Goal: Task Accomplishment & Management: Manage account settings

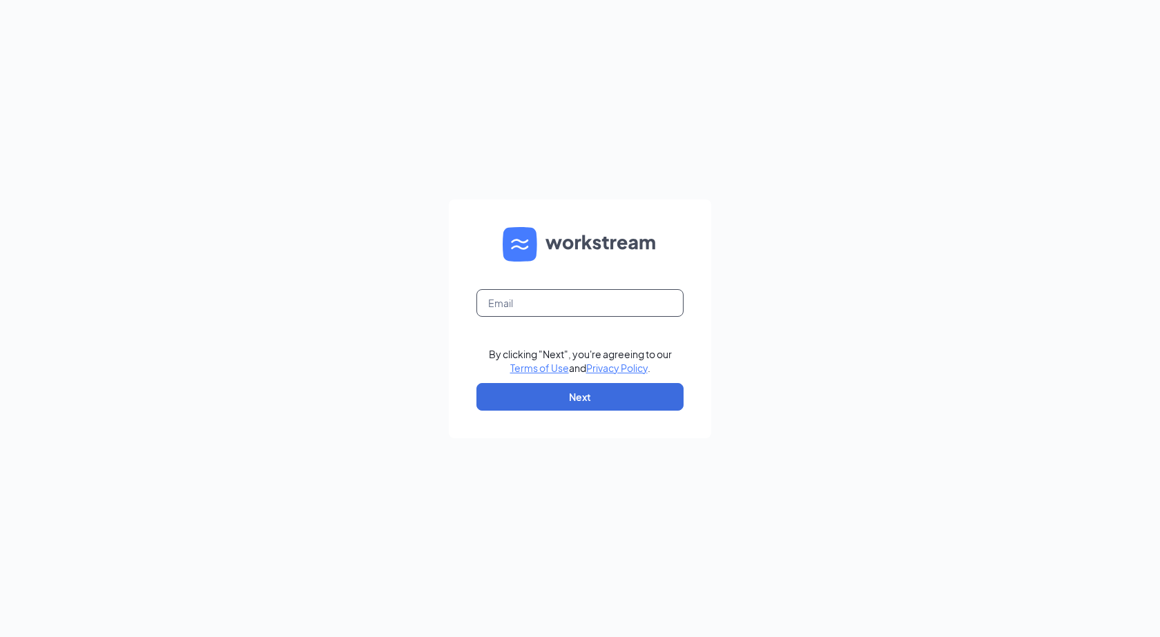
click at [612, 304] on input "text" at bounding box center [579, 303] width 207 height 28
type input "jimmyjohns3977@gmail.com"
click at [590, 401] on button "Next" at bounding box center [579, 397] width 207 height 28
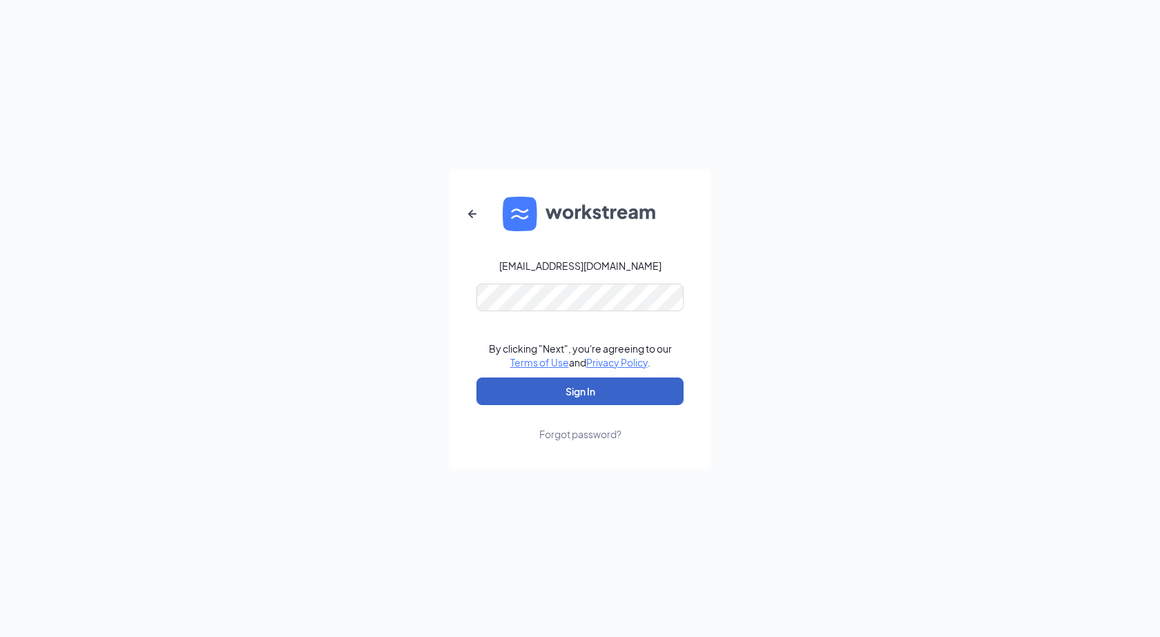
click at [607, 390] on button "Sign In" at bounding box center [579, 392] width 207 height 28
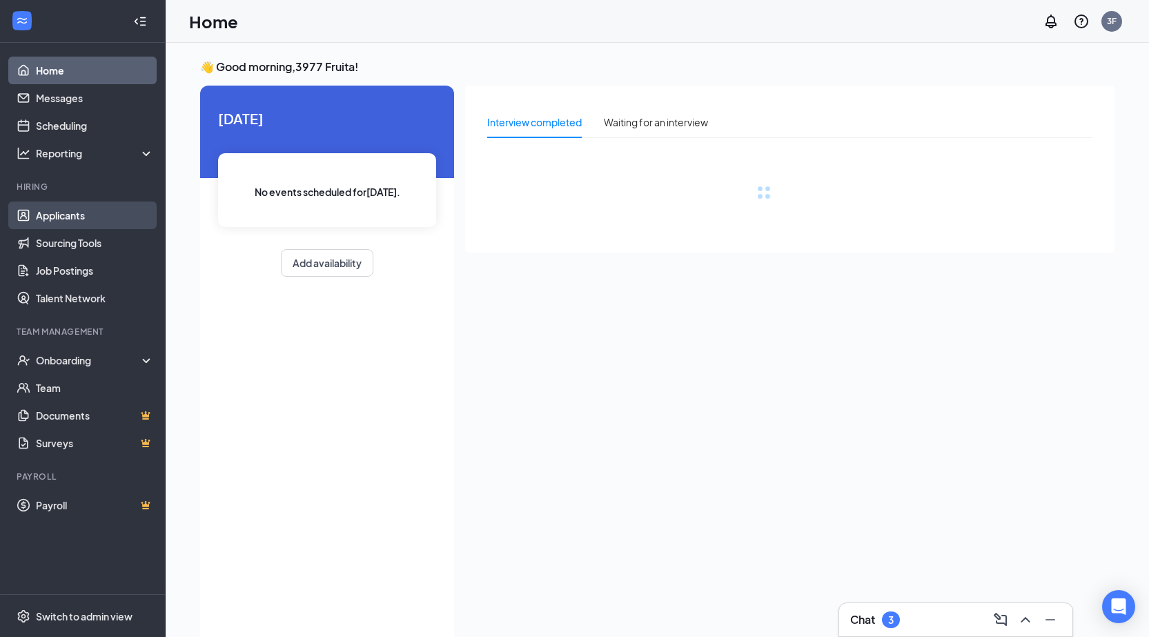
click at [72, 214] on link "Applicants" at bounding box center [95, 216] width 118 height 28
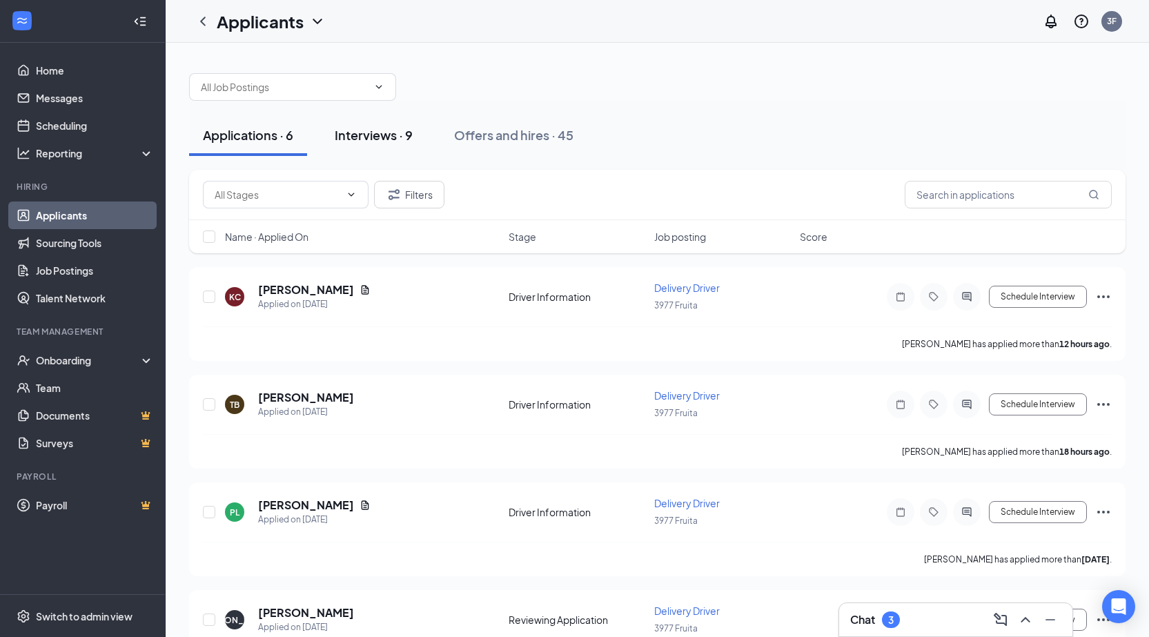
click at [389, 142] on div "Interviews · 9" at bounding box center [374, 134] width 78 height 17
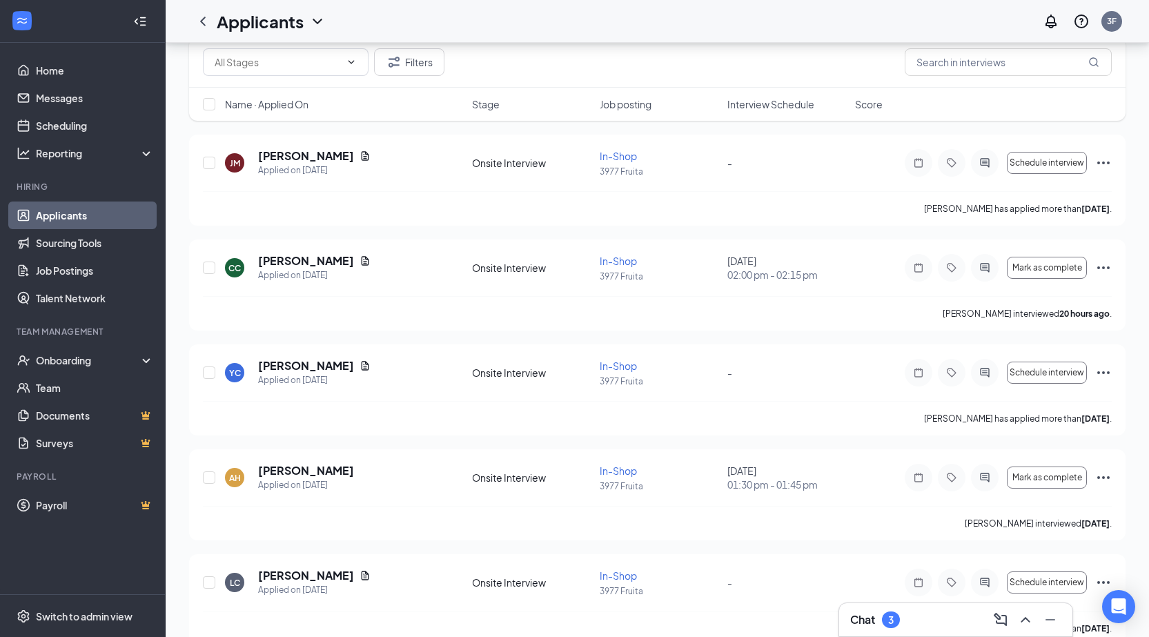
scroll to position [138, 0]
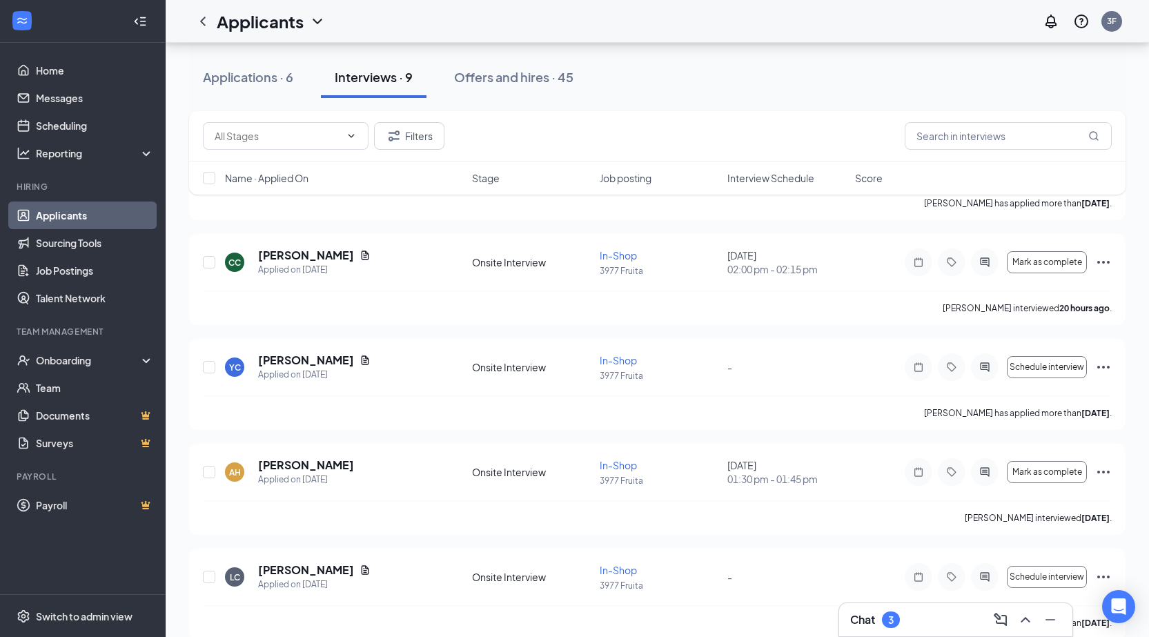
click at [966, 618] on div "Chat 3" at bounding box center [955, 620] width 211 height 22
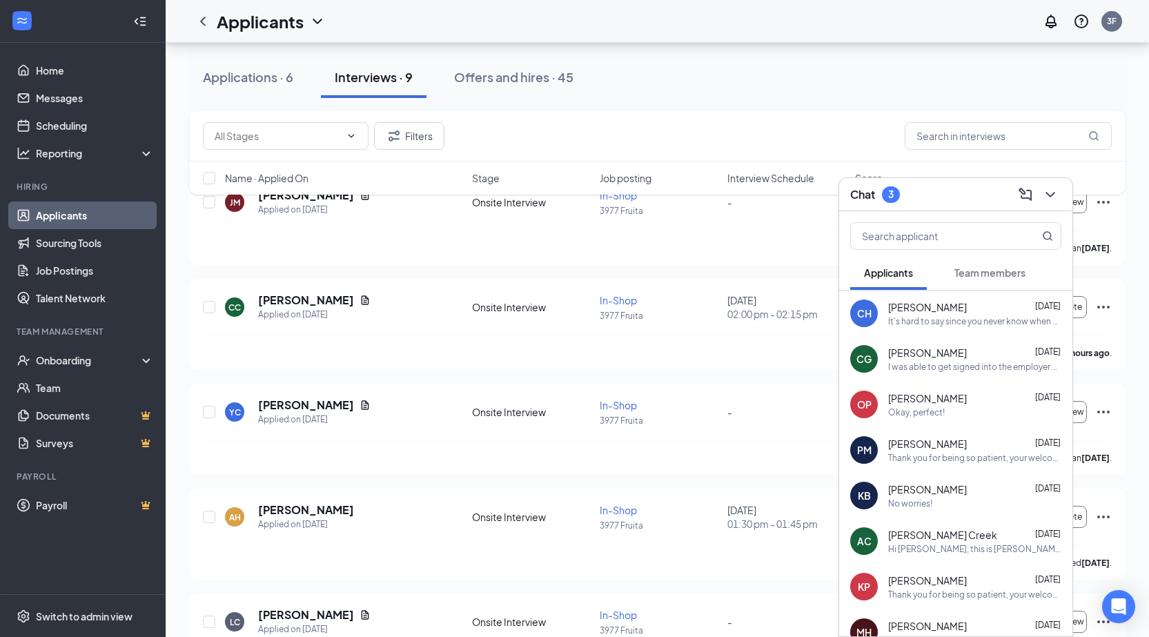
scroll to position [69, 0]
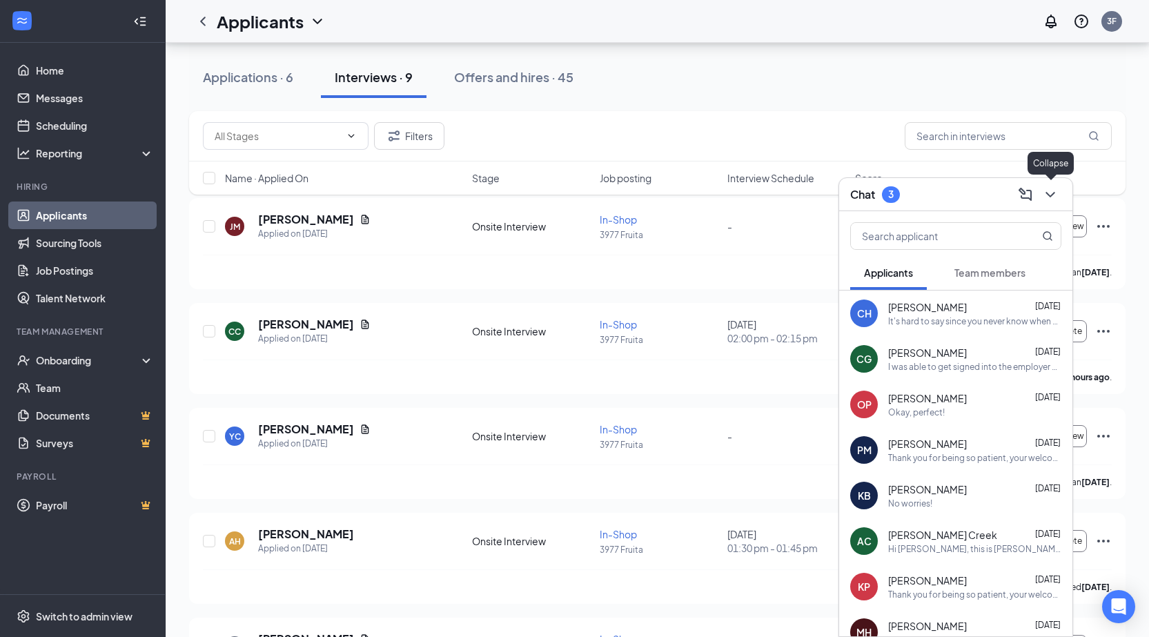
click at [1051, 197] on icon "ChevronDown" at bounding box center [1050, 194] width 17 height 17
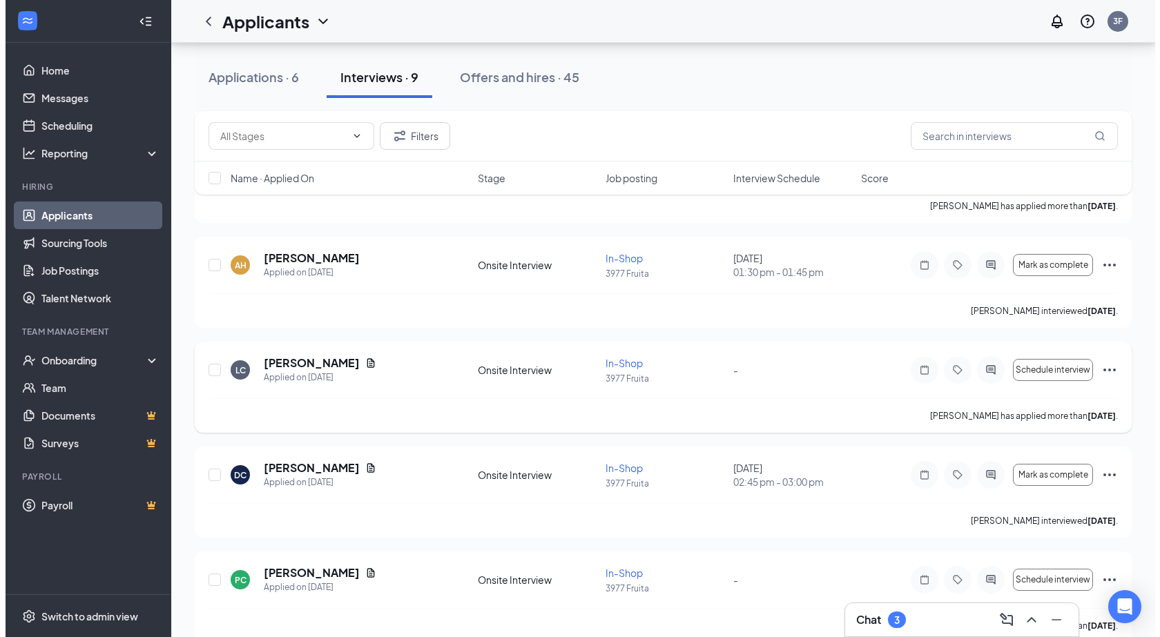
scroll to position [0, 0]
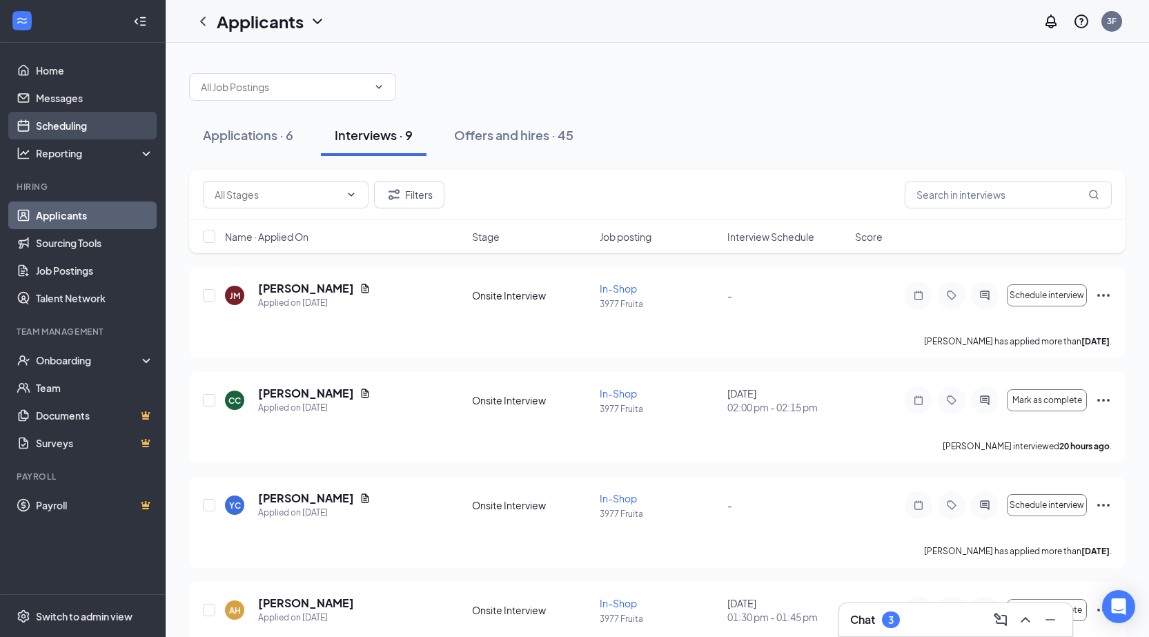
click at [100, 128] on link "Scheduling" at bounding box center [95, 126] width 118 height 28
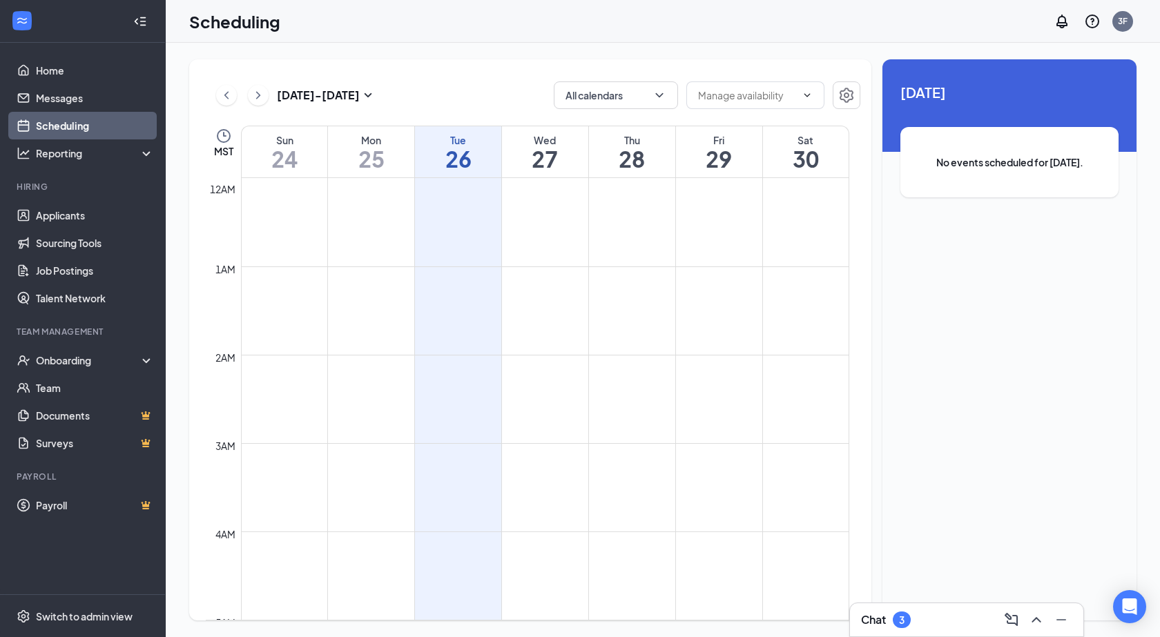
scroll to position [679, 0]
click at [810, 98] on icon "ChevronDown" at bounding box center [806, 95] width 11 height 11
click at [772, 128] on div "Delete all availability" at bounding box center [742, 127] width 90 height 15
type input "Delete all availability"
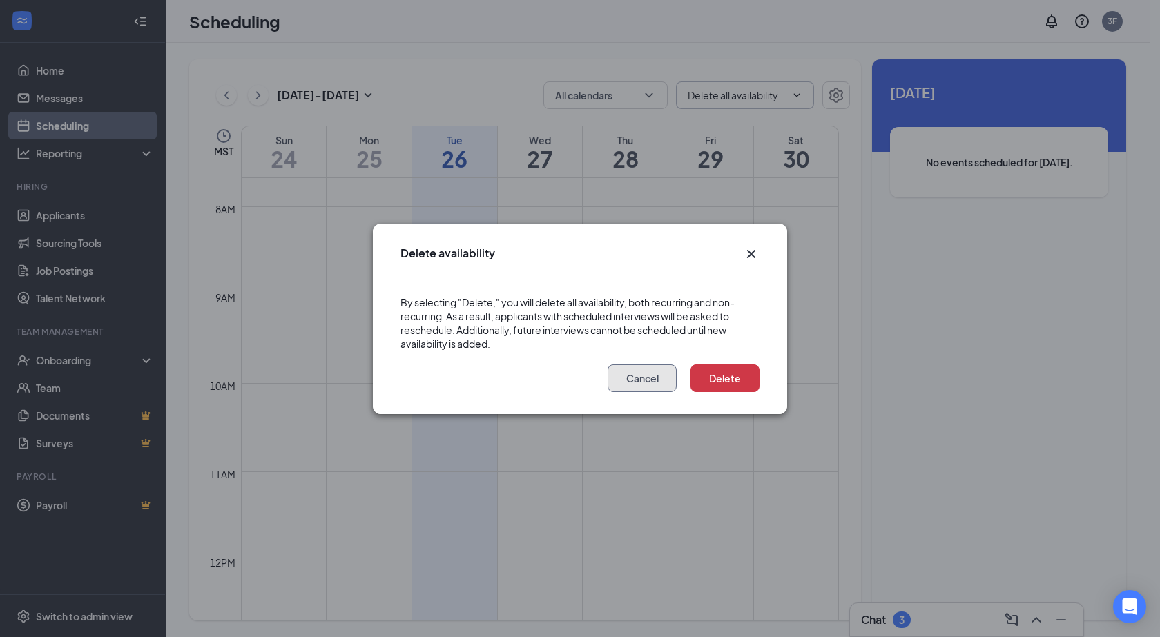
click at [647, 374] on button "Cancel" at bounding box center [641, 378] width 69 height 28
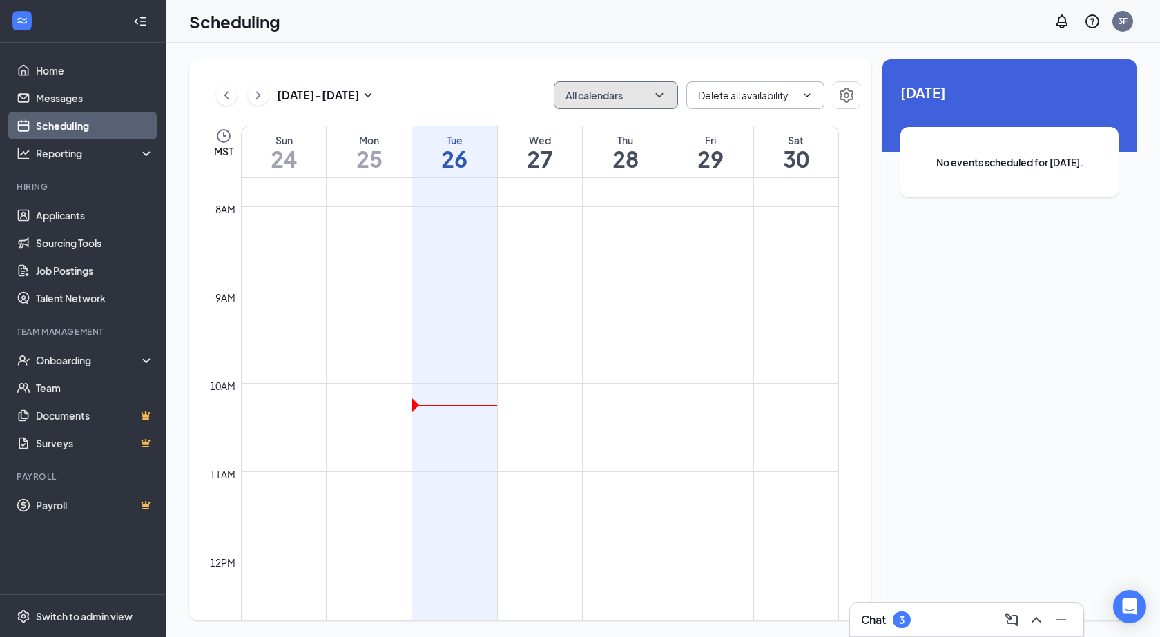
click at [628, 98] on button "All calendars" at bounding box center [616, 95] width 124 height 28
click at [637, 53] on div "[DATE] - [DATE] All calendars Delete all availability MST Sun 24 Mon 25 Tue 26 …" at bounding box center [663, 340] width 994 height 594
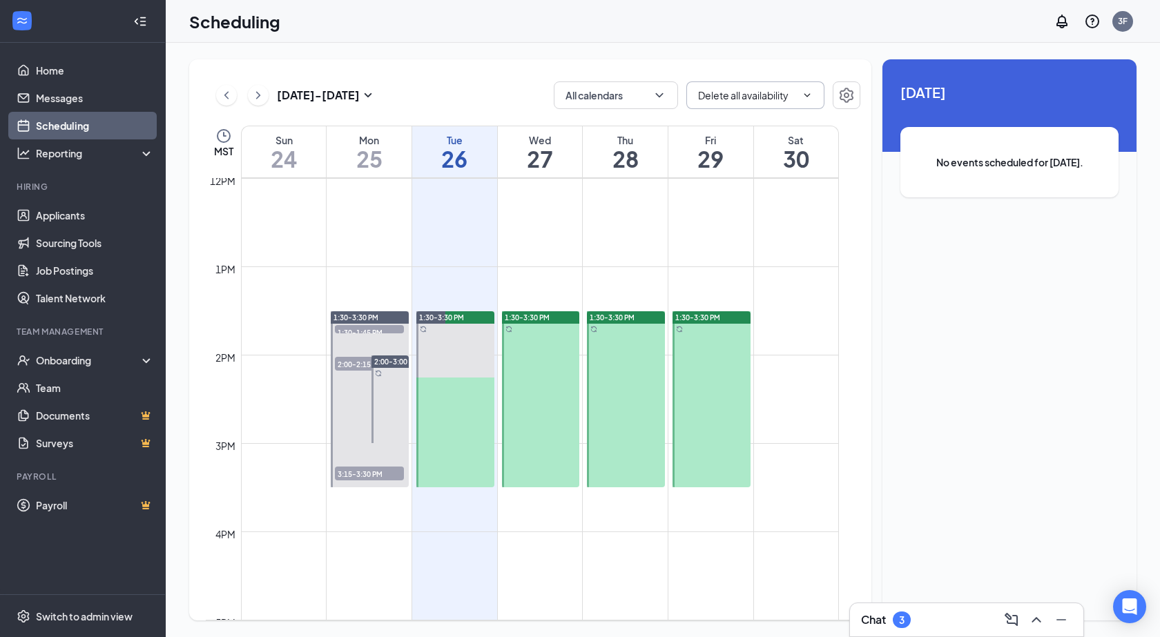
scroll to position [1093, 0]
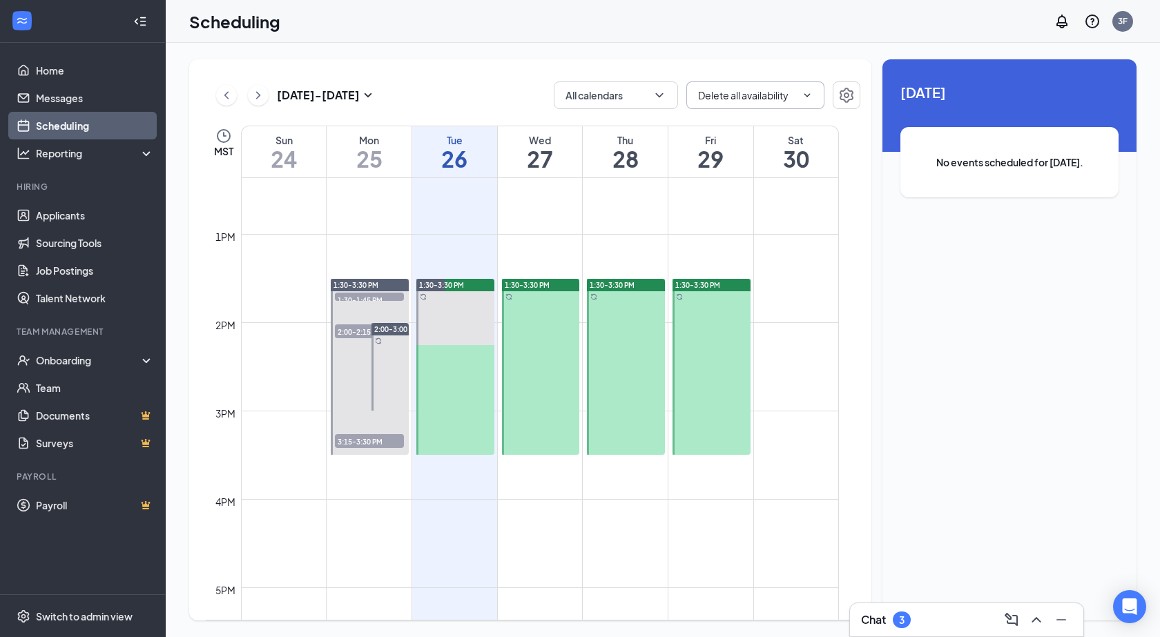
click at [527, 324] on div at bounding box center [541, 367] width 78 height 176
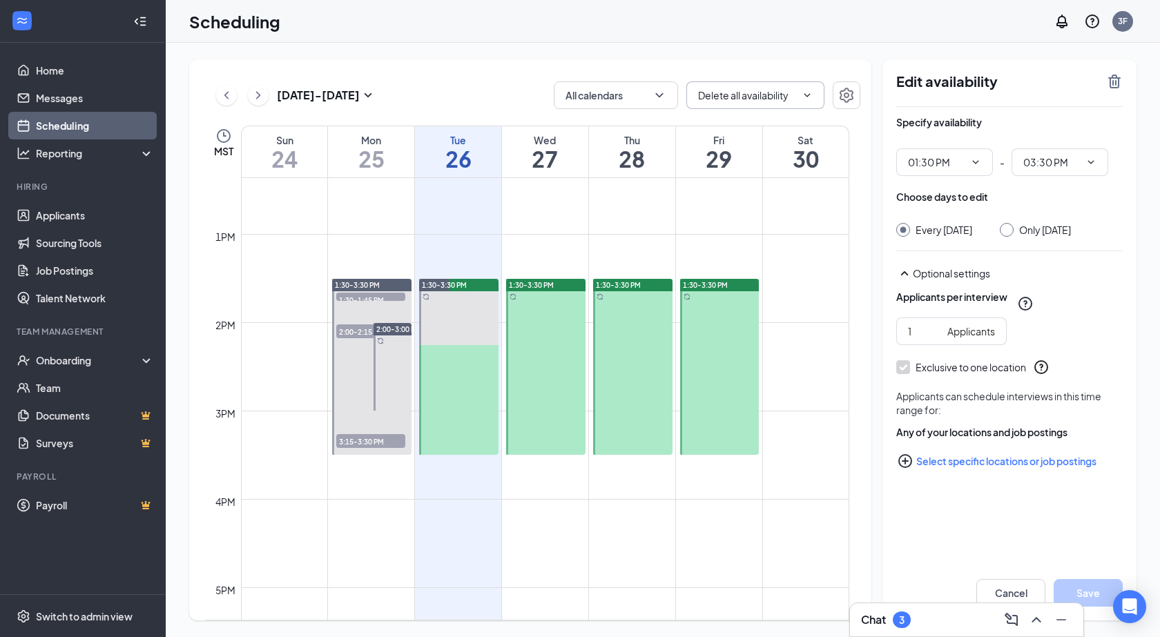
click at [394, 313] on div at bounding box center [371, 367] width 79 height 176
type input "01:30 PM"
click at [1093, 162] on icon "ChevronDown" at bounding box center [1090, 162] width 11 height 11
click at [1048, 272] on div "03:00 AM" at bounding box center [1042, 267] width 41 height 15
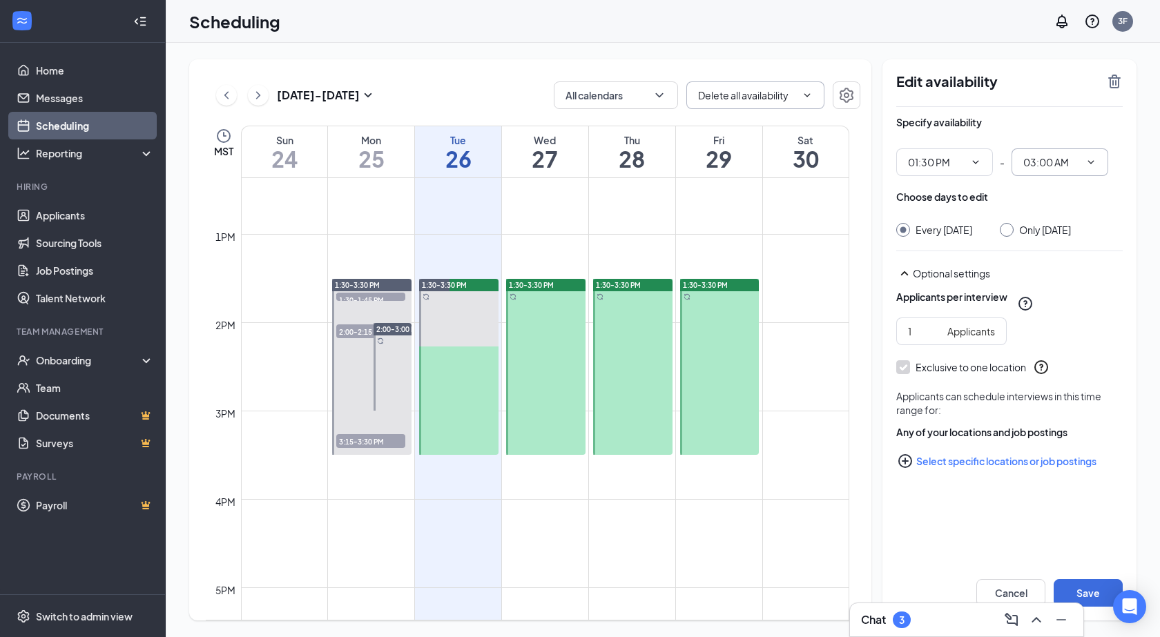
click at [1093, 160] on icon "ChevronDown" at bounding box center [1090, 162] width 11 height 11
click at [1050, 277] on div "03:00 PM" at bounding box center [1042, 273] width 41 height 15
type input "03:00 PM"
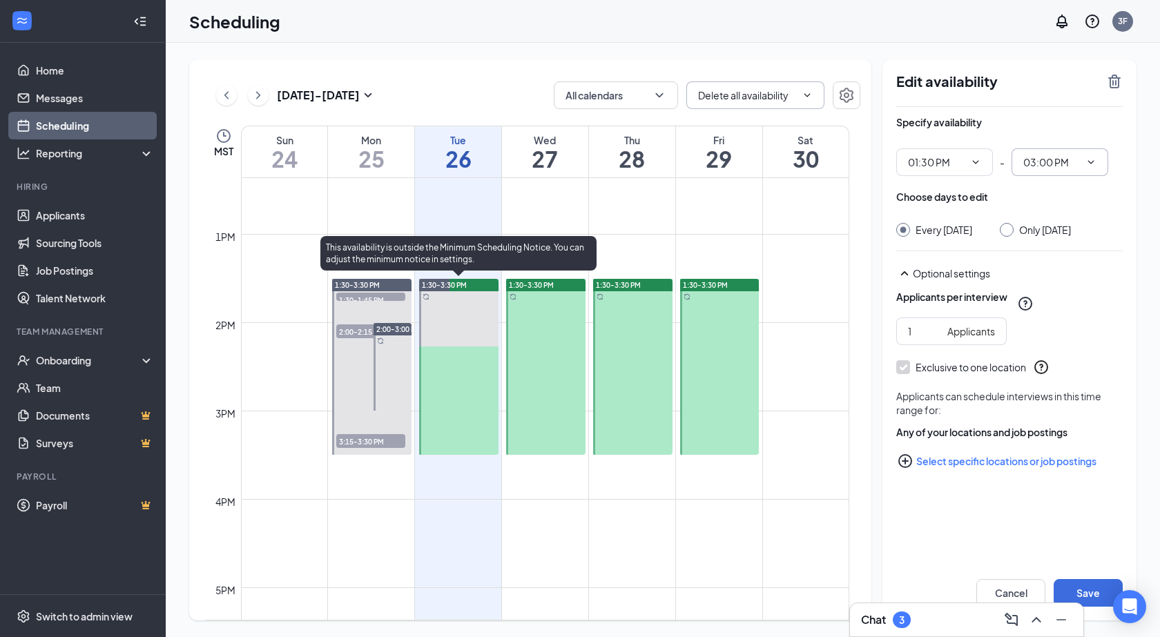
click at [467, 317] on div at bounding box center [458, 367] width 79 height 176
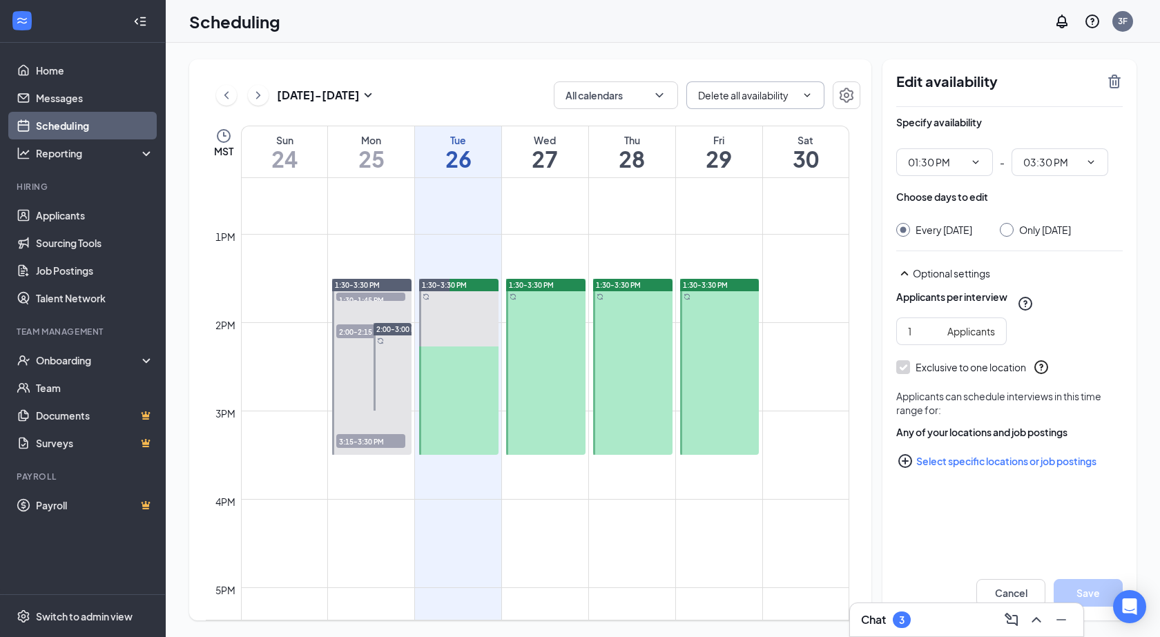
click at [387, 280] on div "1:30-3:30 PM" at bounding box center [371, 285] width 79 height 12
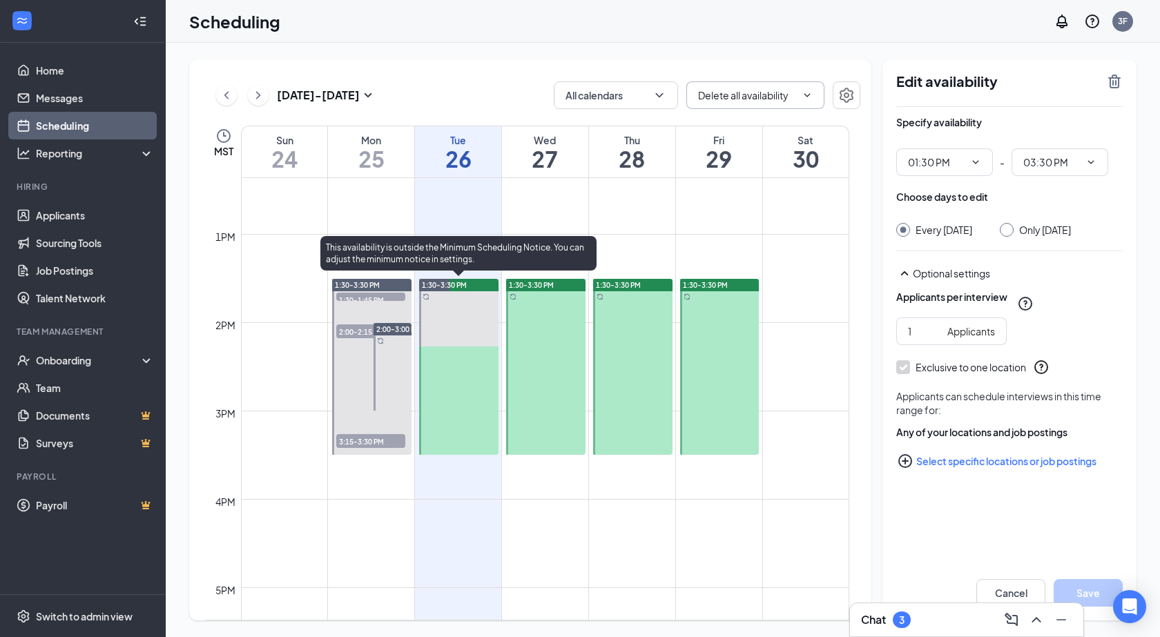
click at [468, 305] on div at bounding box center [458, 367] width 79 height 176
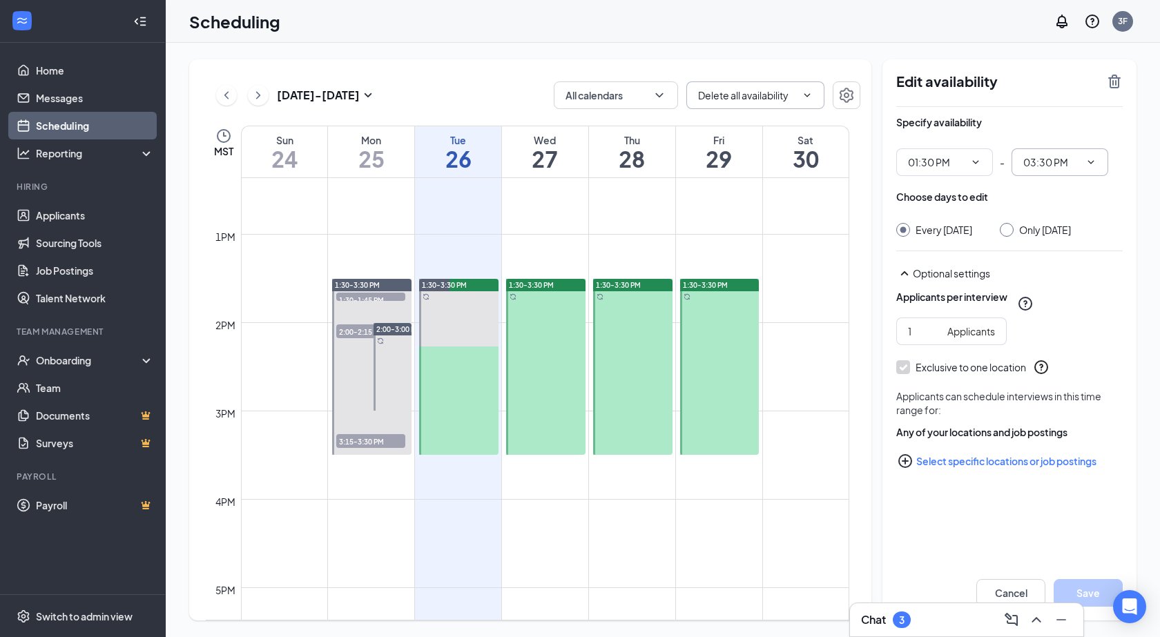
click at [1088, 165] on icon "ChevronDown" at bounding box center [1090, 162] width 11 height 11
click at [1048, 341] on div "03:00 PM" at bounding box center [1042, 342] width 41 height 15
type input "03:00 PM"
click at [1086, 592] on button "Save" at bounding box center [1087, 593] width 69 height 28
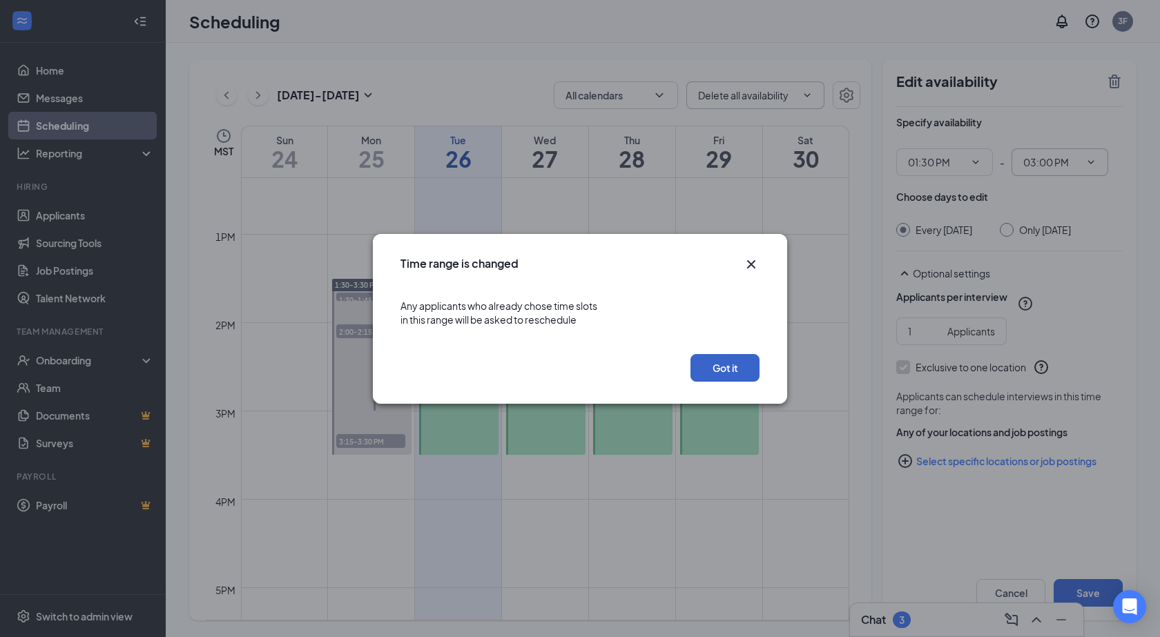
click at [726, 367] on button "Got it" at bounding box center [724, 368] width 69 height 28
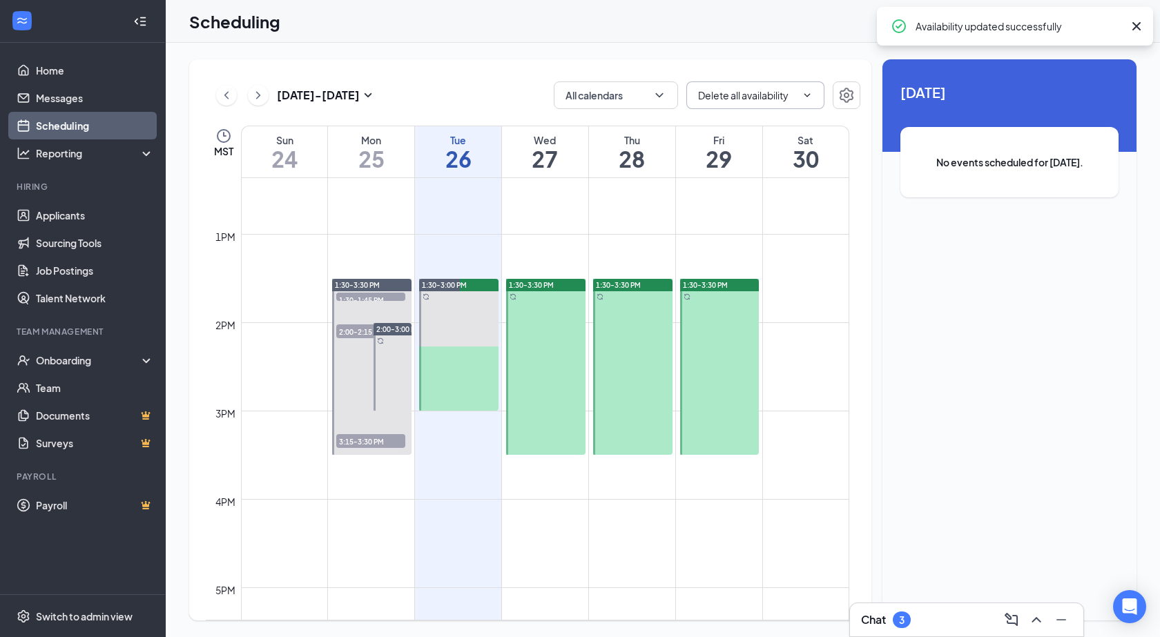
click at [566, 338] on div at bounding box center [545, 367] width 79 height 176
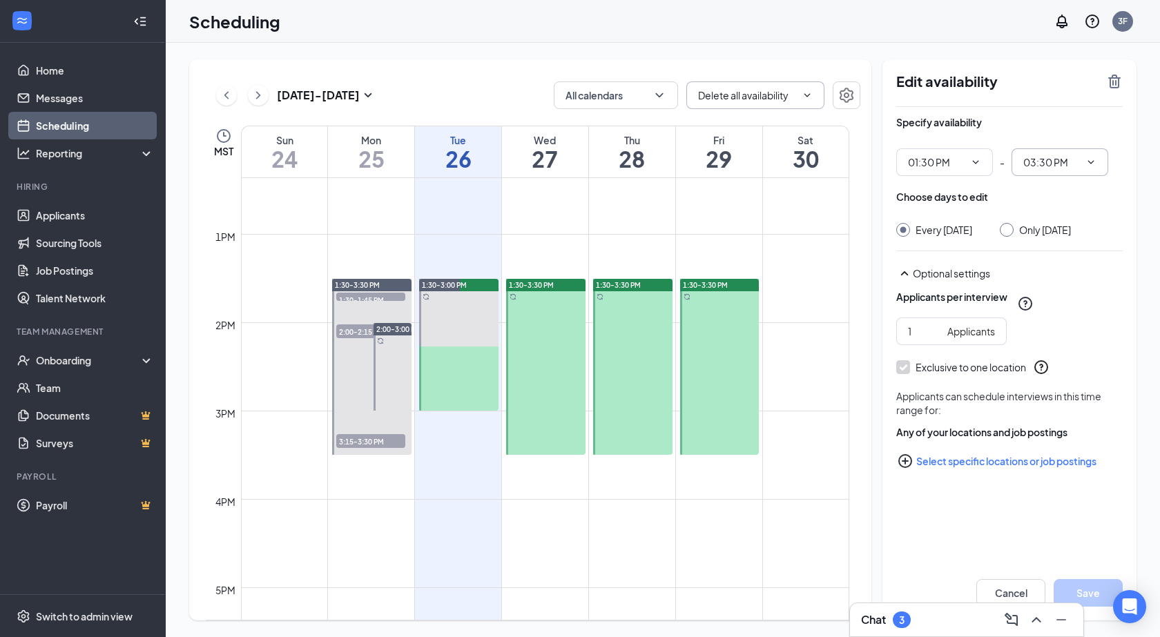
click at [1090, 165] on icon "ChevronDown" at bounding box center [1090, 162] width 11 height 11
click at [1055, 214] on div "03:00 PM" at bounding box center [1059, 204] width 97 height 32
type input "03:00 PM"
click at [1086, 587] on button "Save" at bounding box center [1087, 593] width 69 height 28
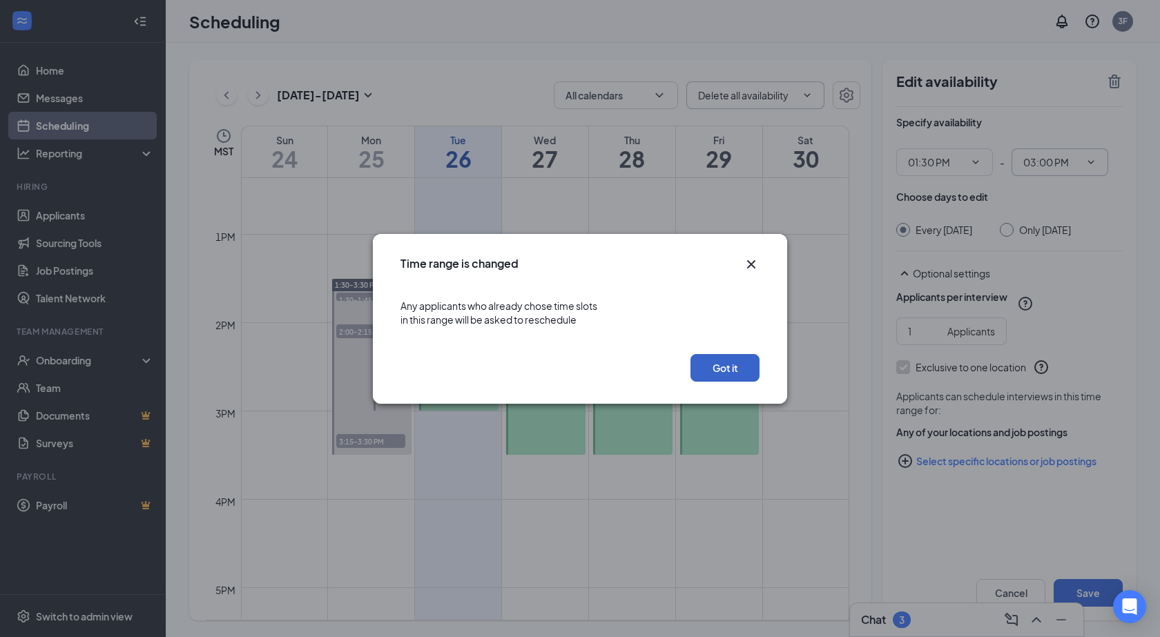
click at [749, 369] on button "Got it" at bounding box center [724, 368] width 69 height 28
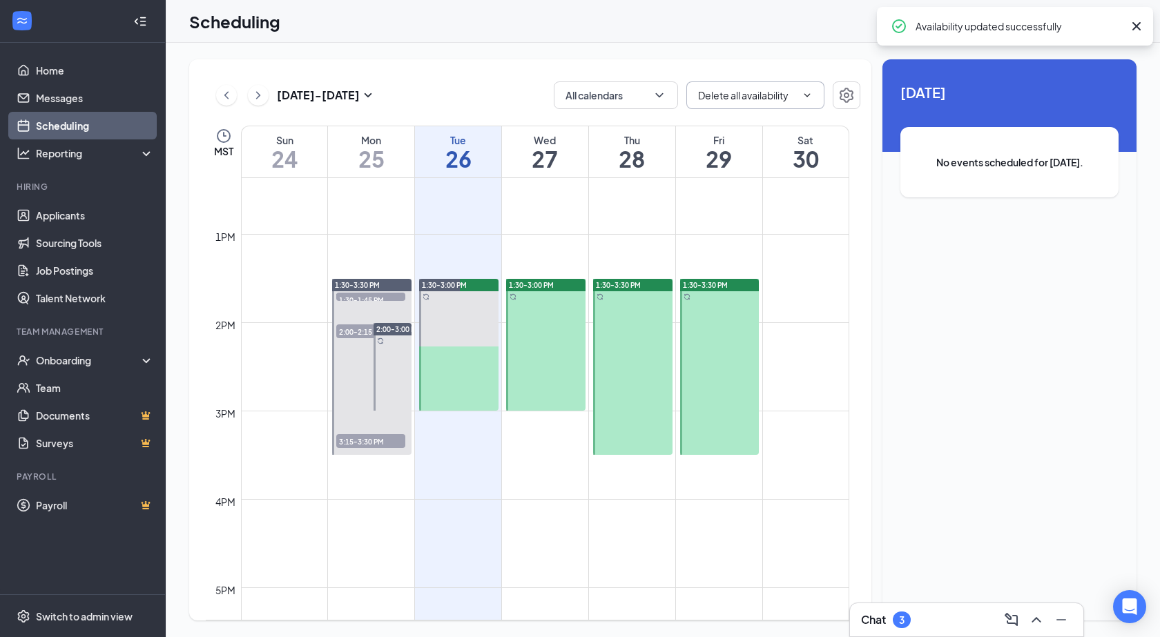
click at [644, 331] on div at bounding box center [632, 367] width 79 height 176
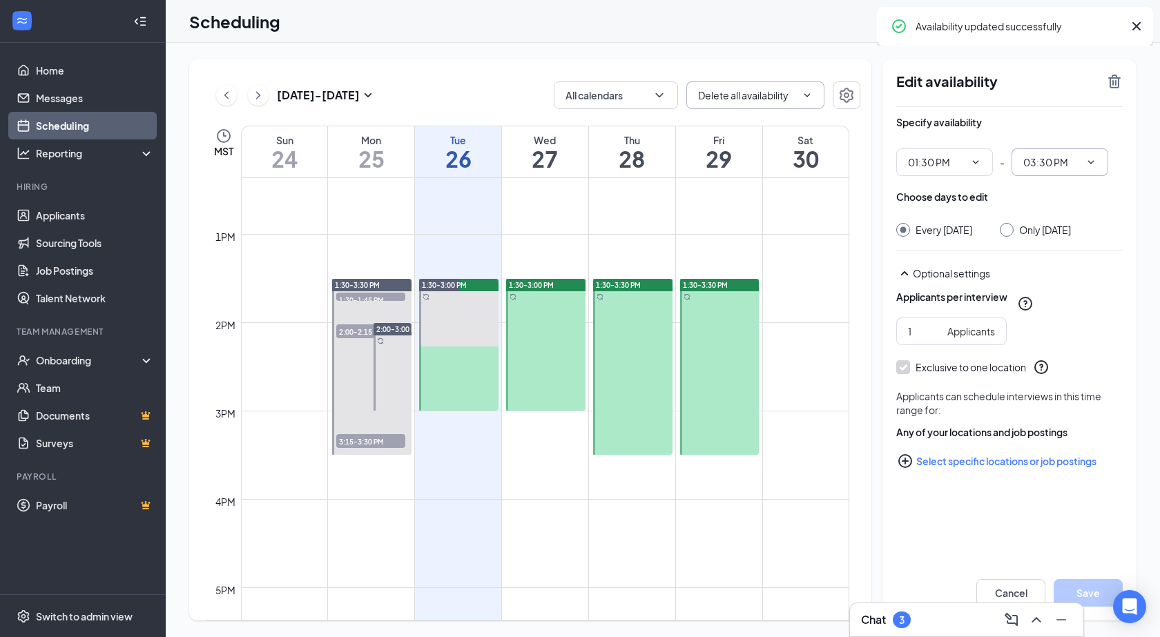
click at [1095, 161] on span "03:30 PM" at bounding box center [1059, 162] width 97 height 28
click at [1052, 271] on div "03:00 PM" at bounding box center [1042, 273] width 41 height 15
type input "03:00 PM"
click at [1076, 583] on button "Save" at bounding box center [1087, 593] width 69 height 28
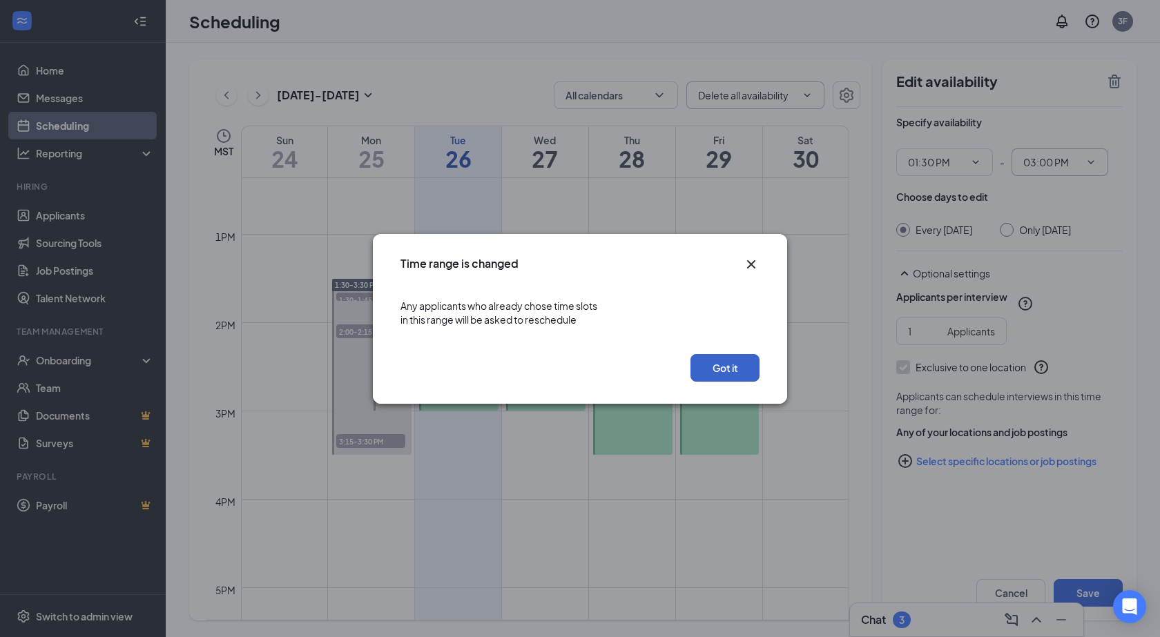
click at [721, 358] on button "Got it" at bounding box center [724, 368] width 69 height 28
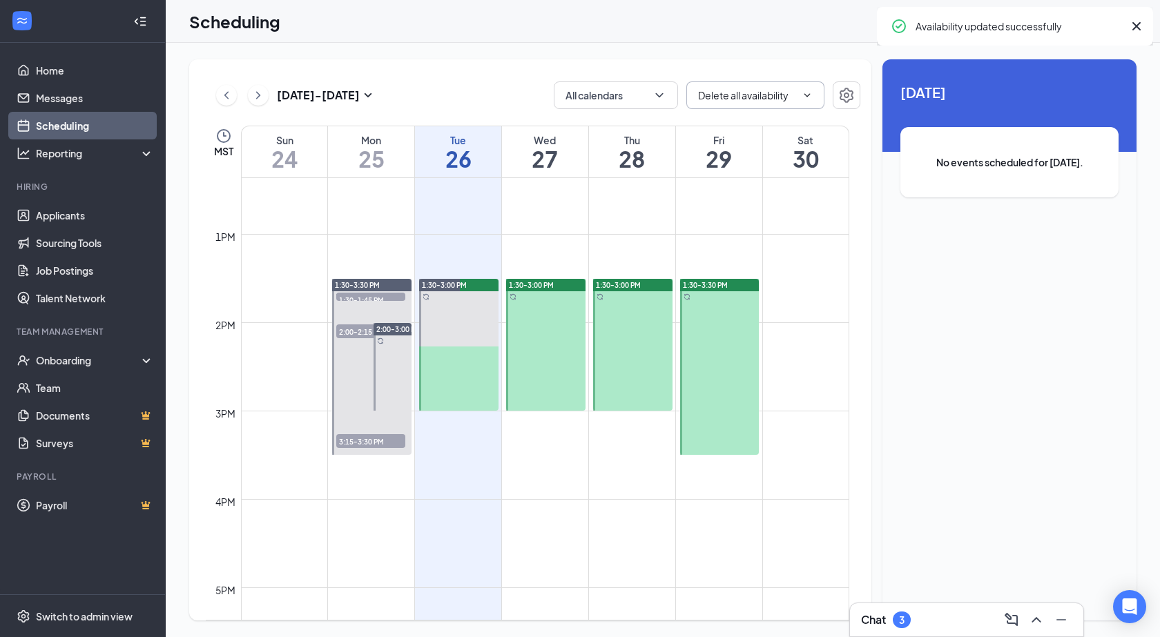
click at [636, 340] on div at bounding box center [632, 345] width 79 height 132
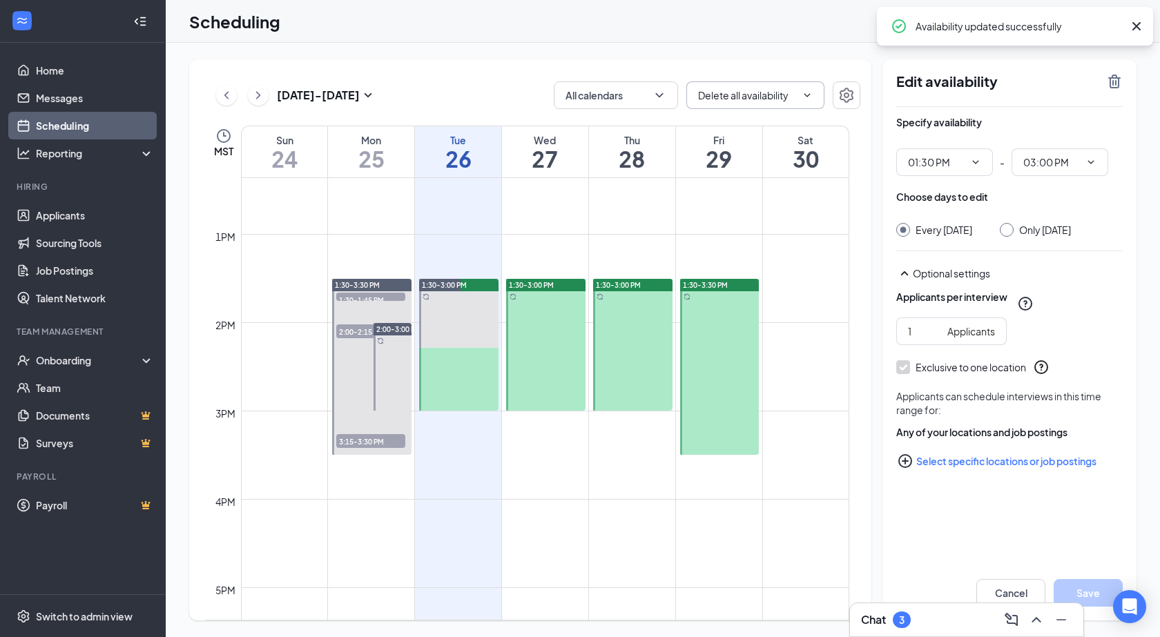
click at [749, 333] on div at bounding box center [719, 367] width 79 height 176
click at [1091, 153] on span "03:30 PM" at bounding box center [1059, 162] width 97 height 28
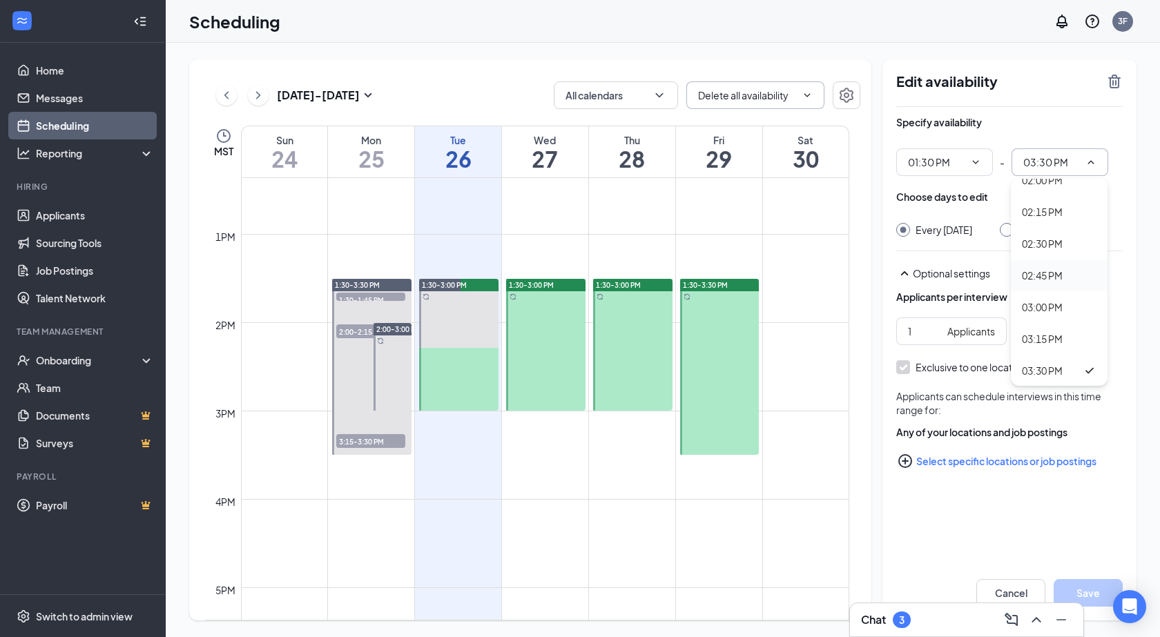
scroll to position [1795, 0]
click at [1039, 273] on div "03:00 PM" at bounding box center [1042, 273] width 41 height 15
type input "03:00 PM"
click at [1093, 597] on button "Save" at bounding box center [1087, 593] width 69 height 28
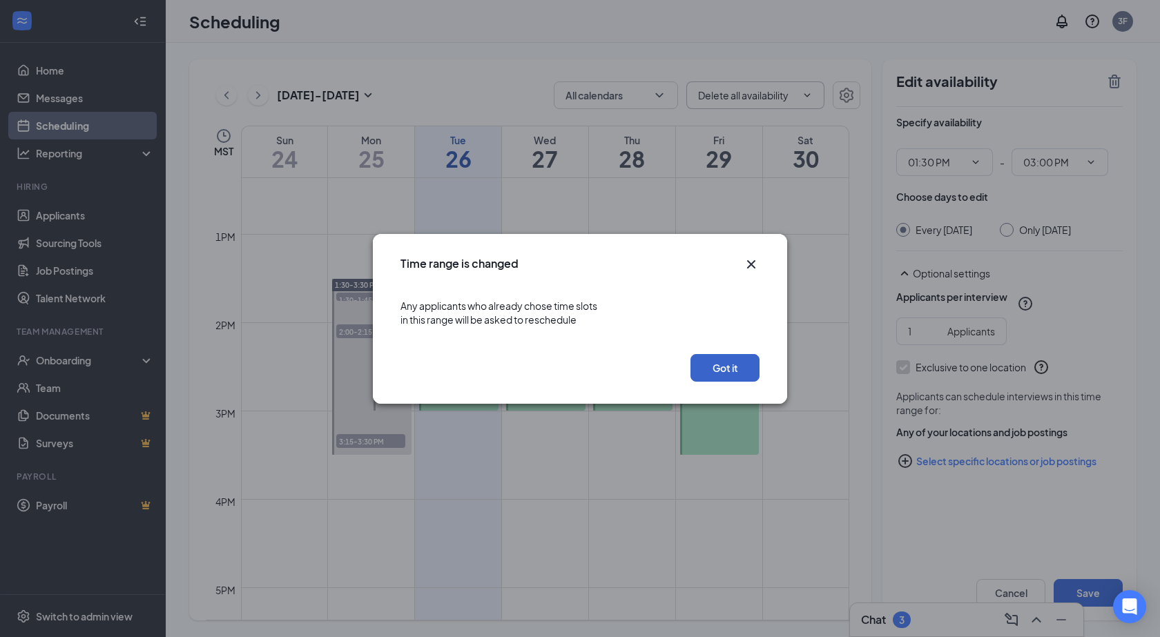
click at [742, 358] on button "Got it" at bounding box center [724, 368] width 69 height 28
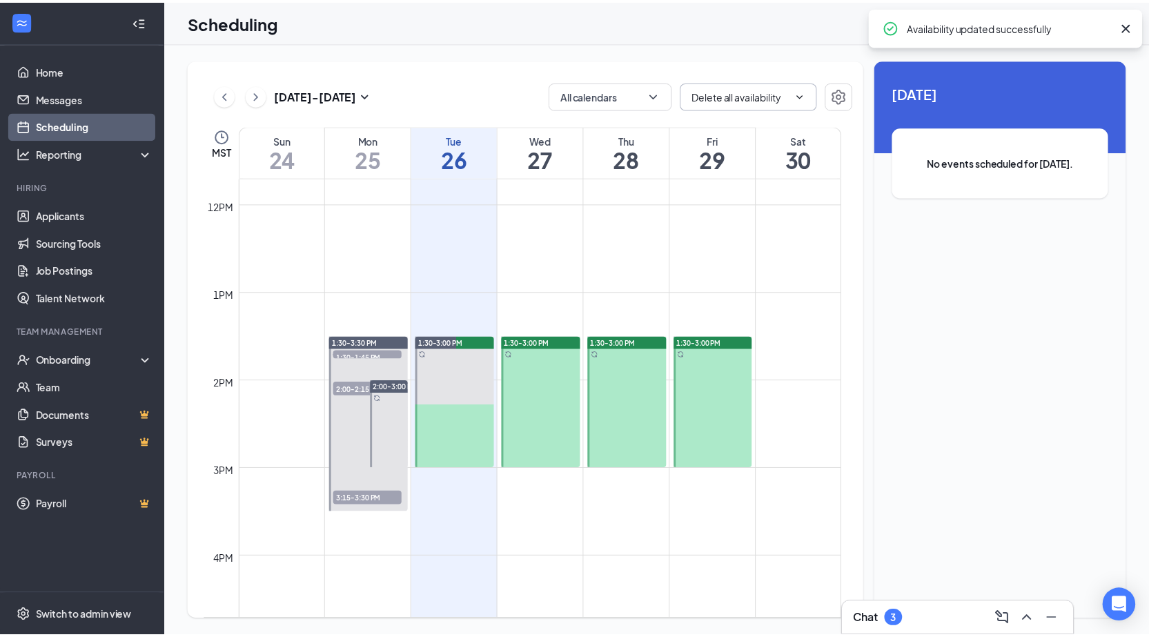
scroll to position [1024, 0]
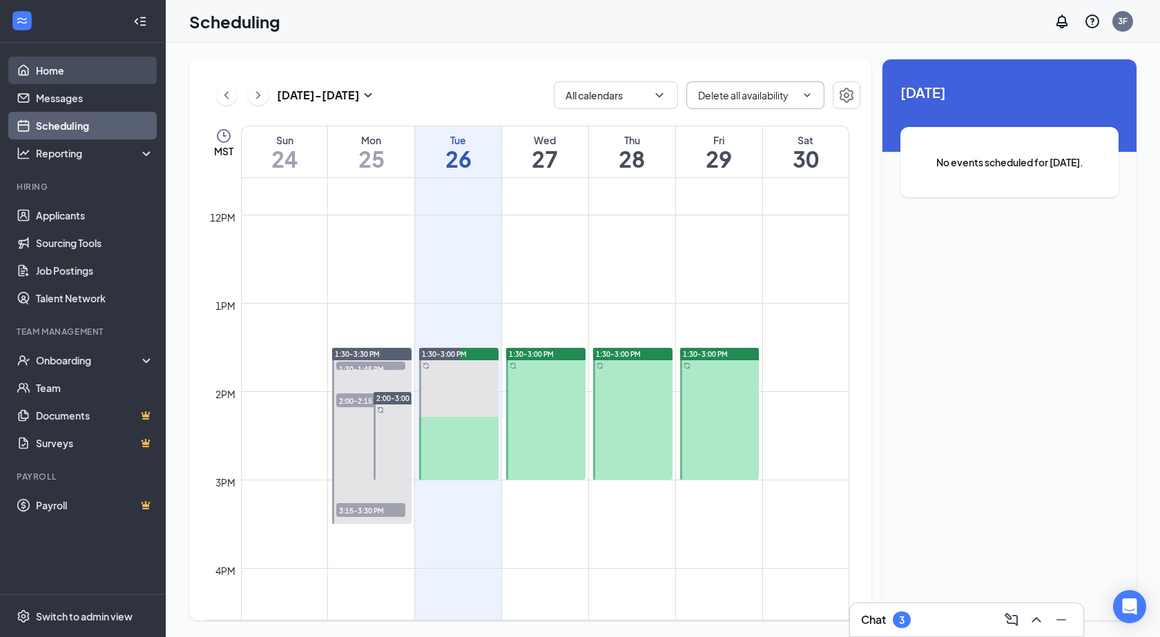
click at [81, 78] on link "Home" at bounding box center [95, 71] width 118 height 28
